Goal: Navigation & Orientation: Find specific page/section

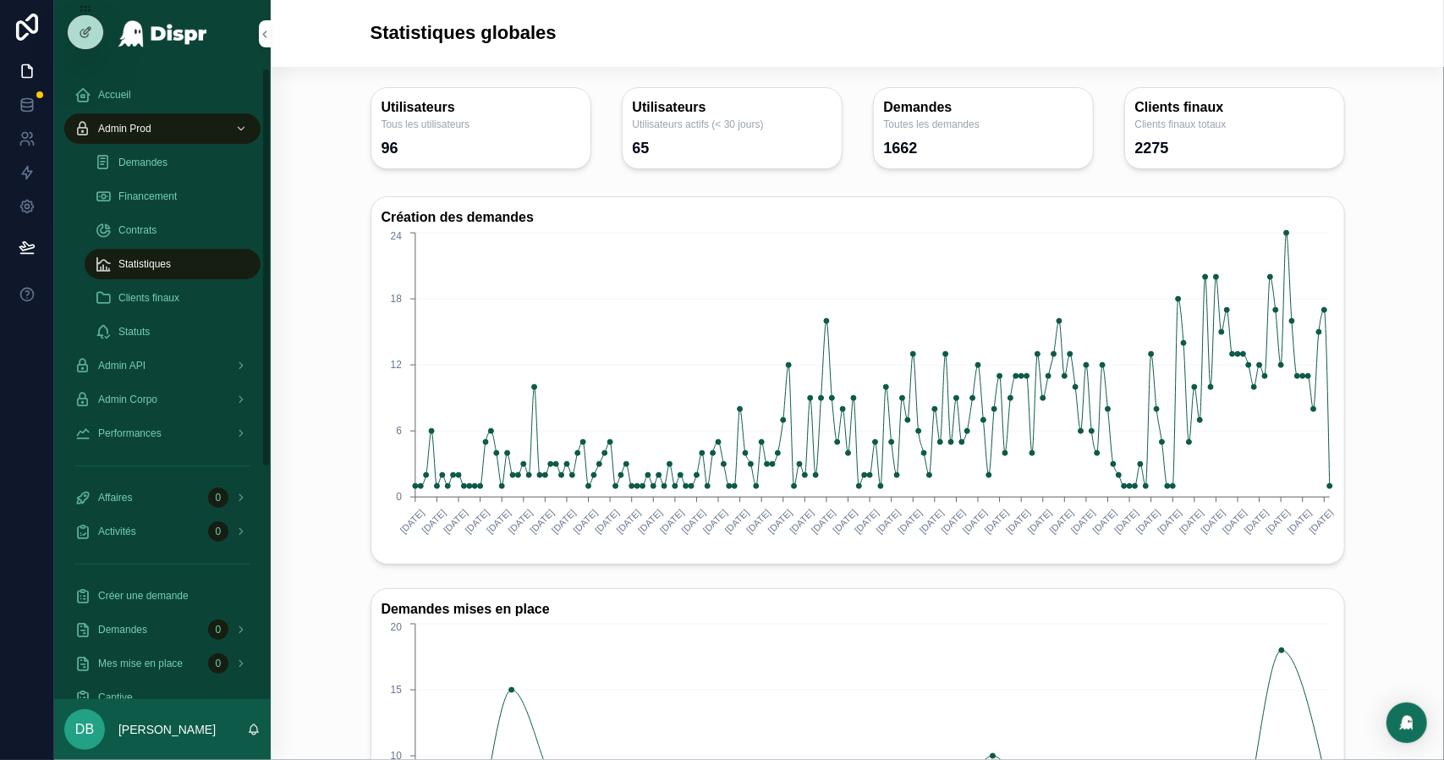
click at [147, 195] on span "Financement" at bounding box center [147, 196] width 58 height 14
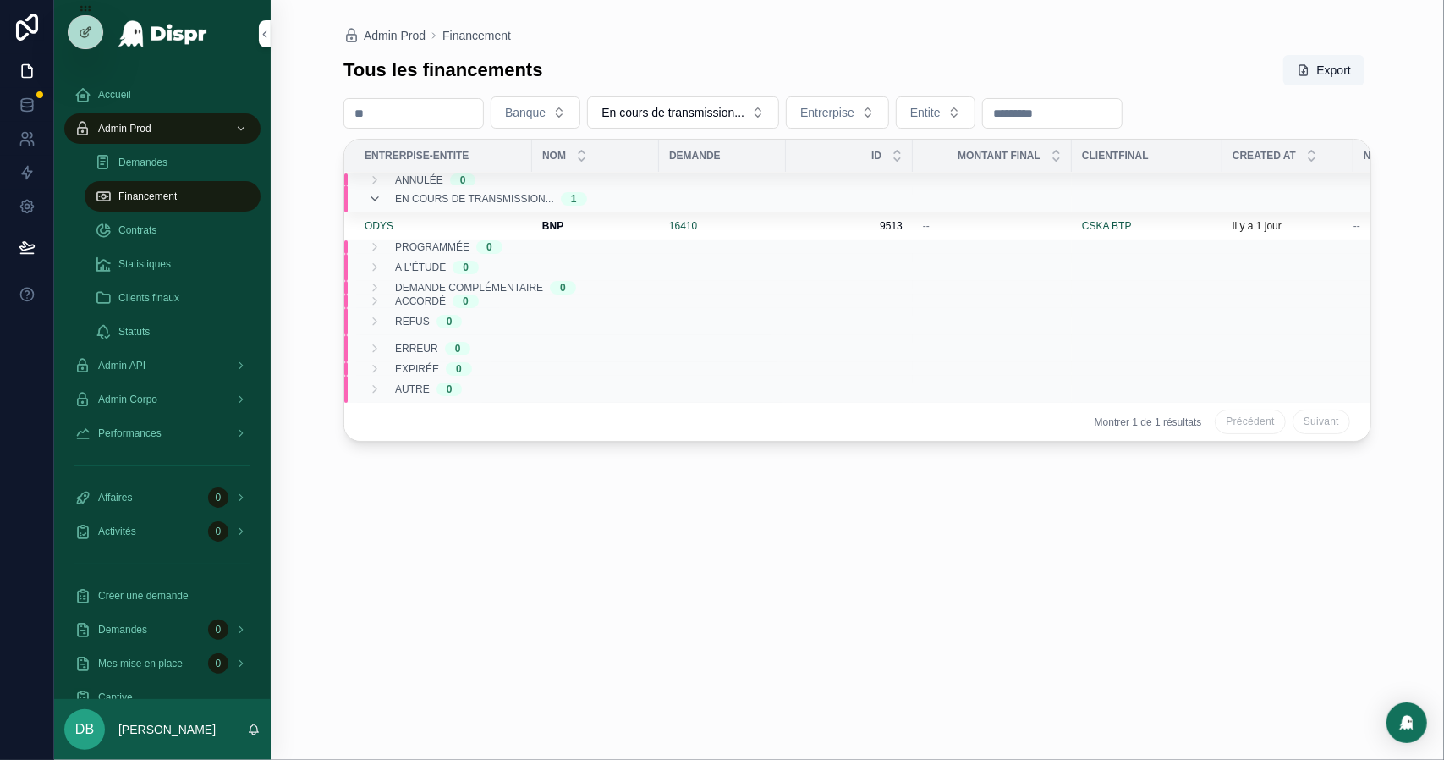
click at [146, 260] on span "Statistiques" at bounding box center [144, 264] width 52 height 14
